Goal: Information Seeking & Learning: Learn about a topic

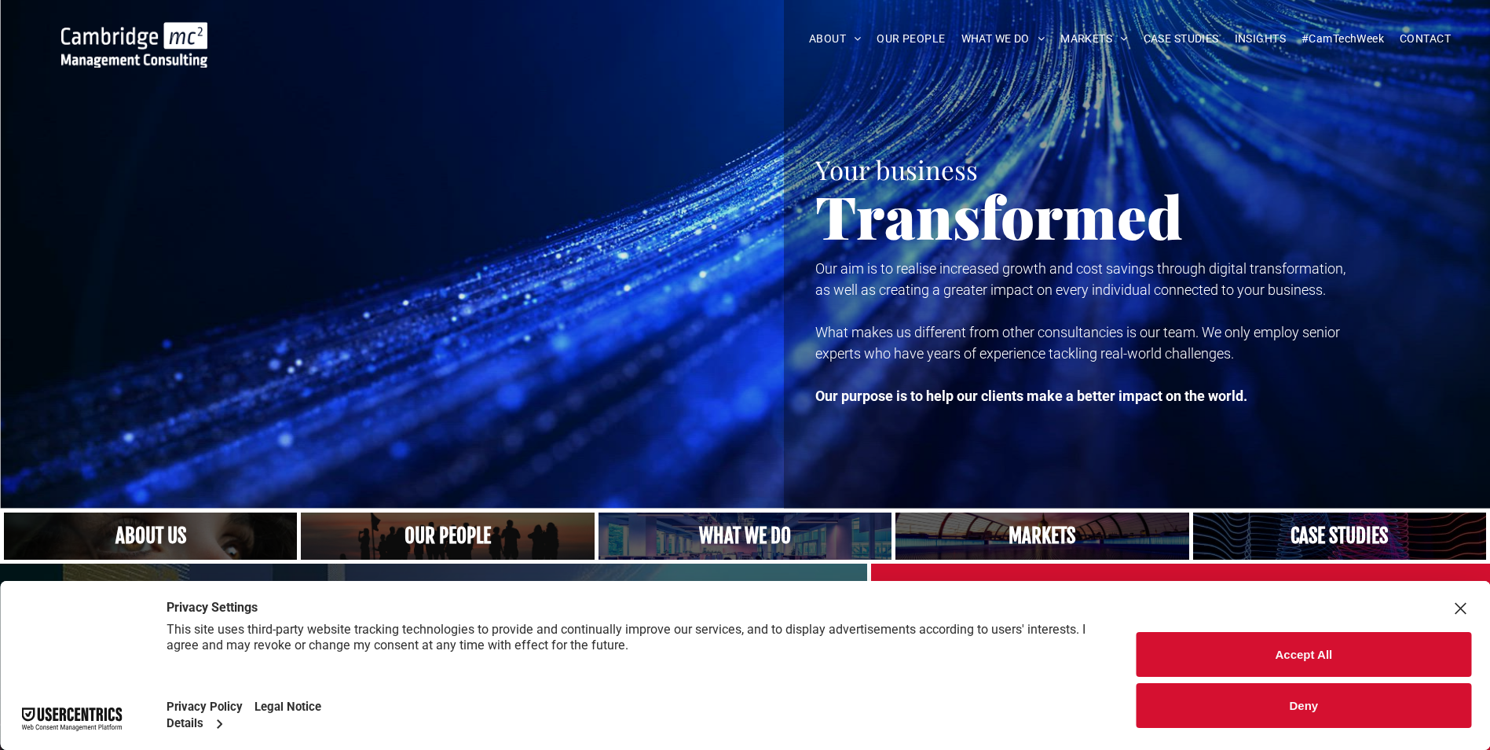
click at [1347, 652] on button "Accept All" at bounding box center [1304, 654] width 335 height 45
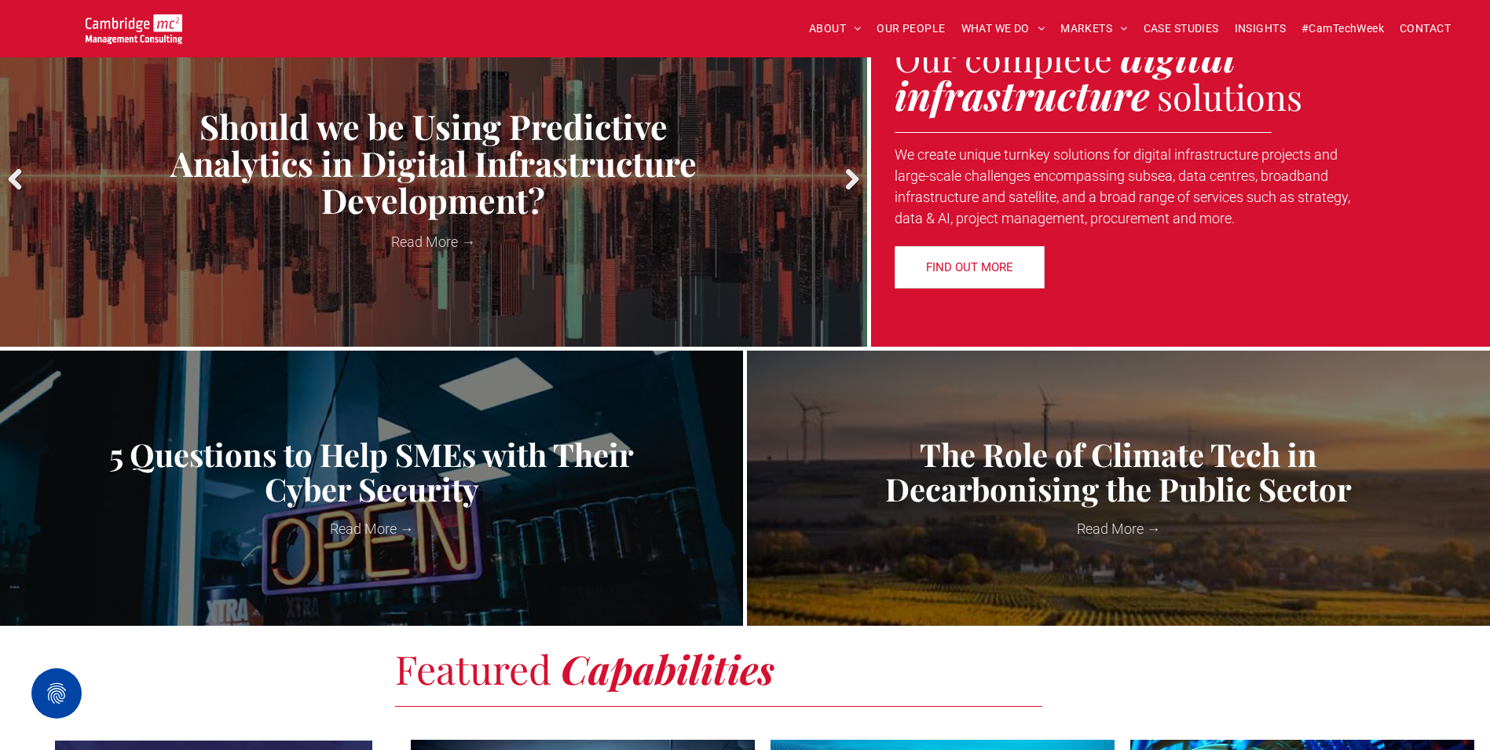
scroll to position [707, 0]
